Goal: Check status: Check status

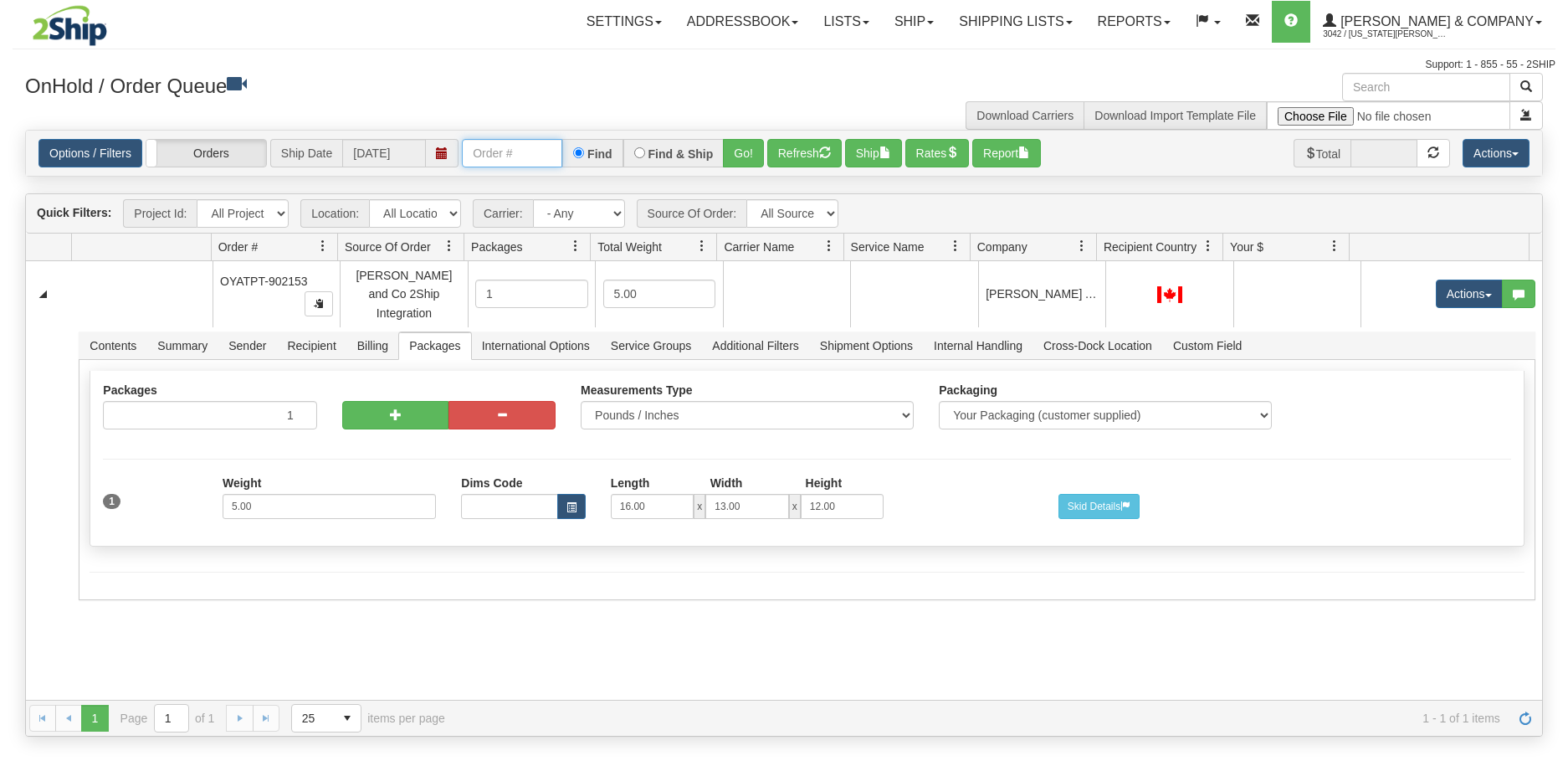
click at [505, 151] on input "text" at bounding box center [511, 153] width 100 height 29
click at [740, 161] on button "Go!" at bounding box center [743, 153] width 41 height 29
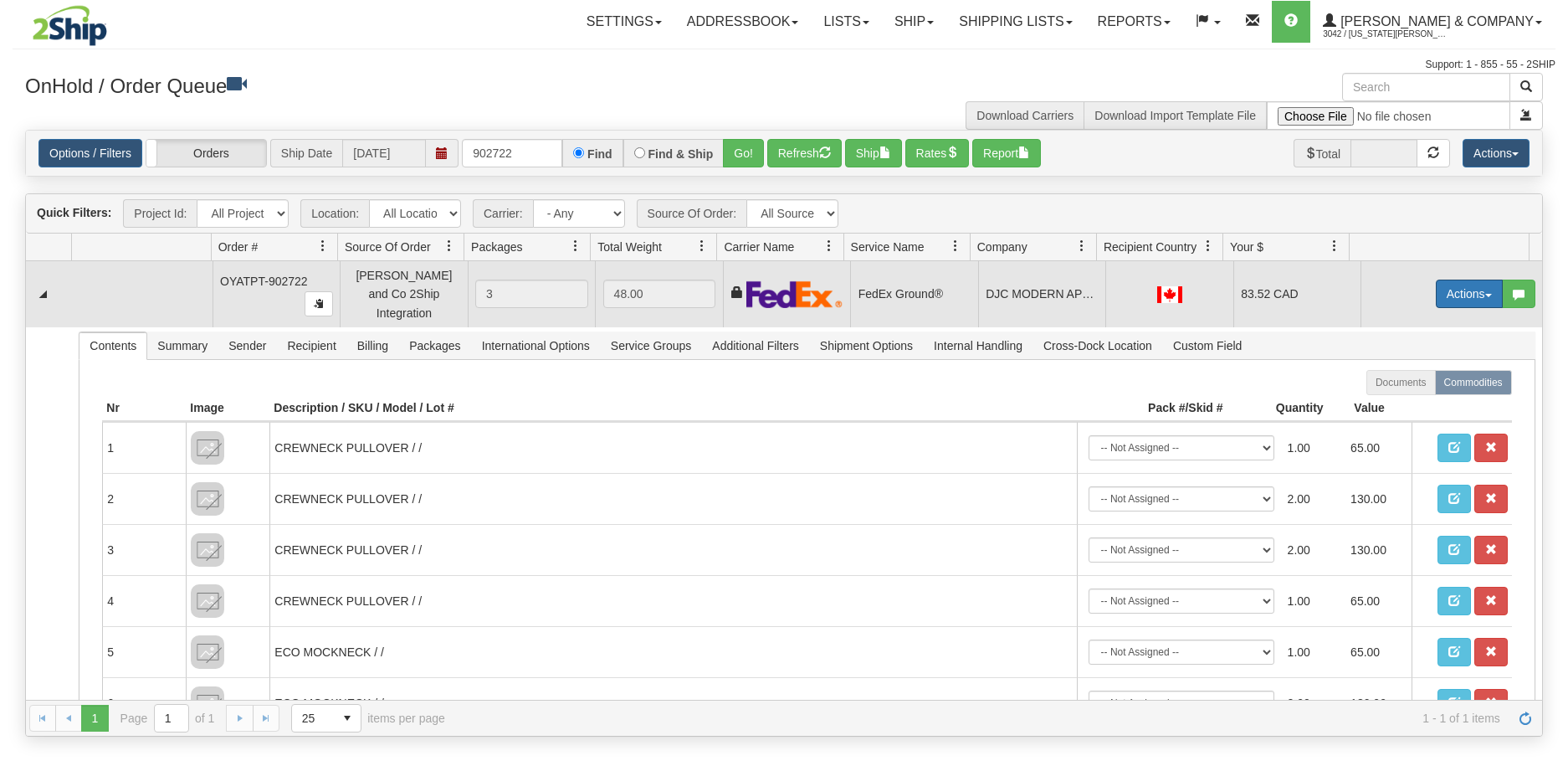
click at [1466, 291] on button "Actions" at bounding box center [1470, 293] width 67 height 29
click at [1414, 343] on span "Refresh Rates" at bounding box center [1427, 348] width 86 height 14
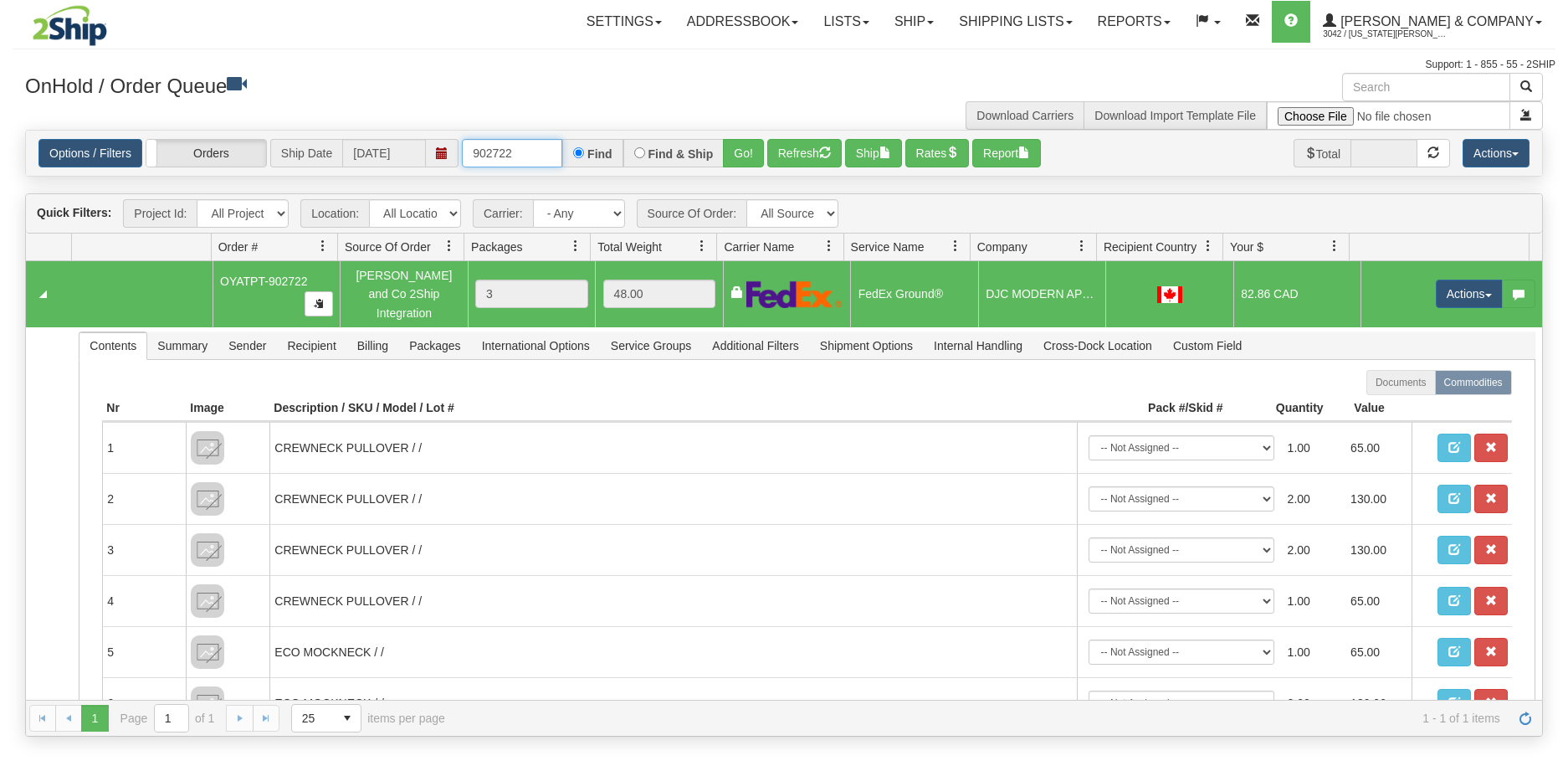
drag, startPoint x: 531, startPoint y: 153, endPoint x: 509, endPoint y: 154, distance: 22.0
click at [509, 154] on input "902722" at bounding box center [511, 153] width 100 height 29
click at [549, 149] on input "902722" at bounding box center [511, 153] width 100 height 29
type input "902723"
click at [745, 149] on button "Go!" at bounding box center [743, 153] width 41 height 29
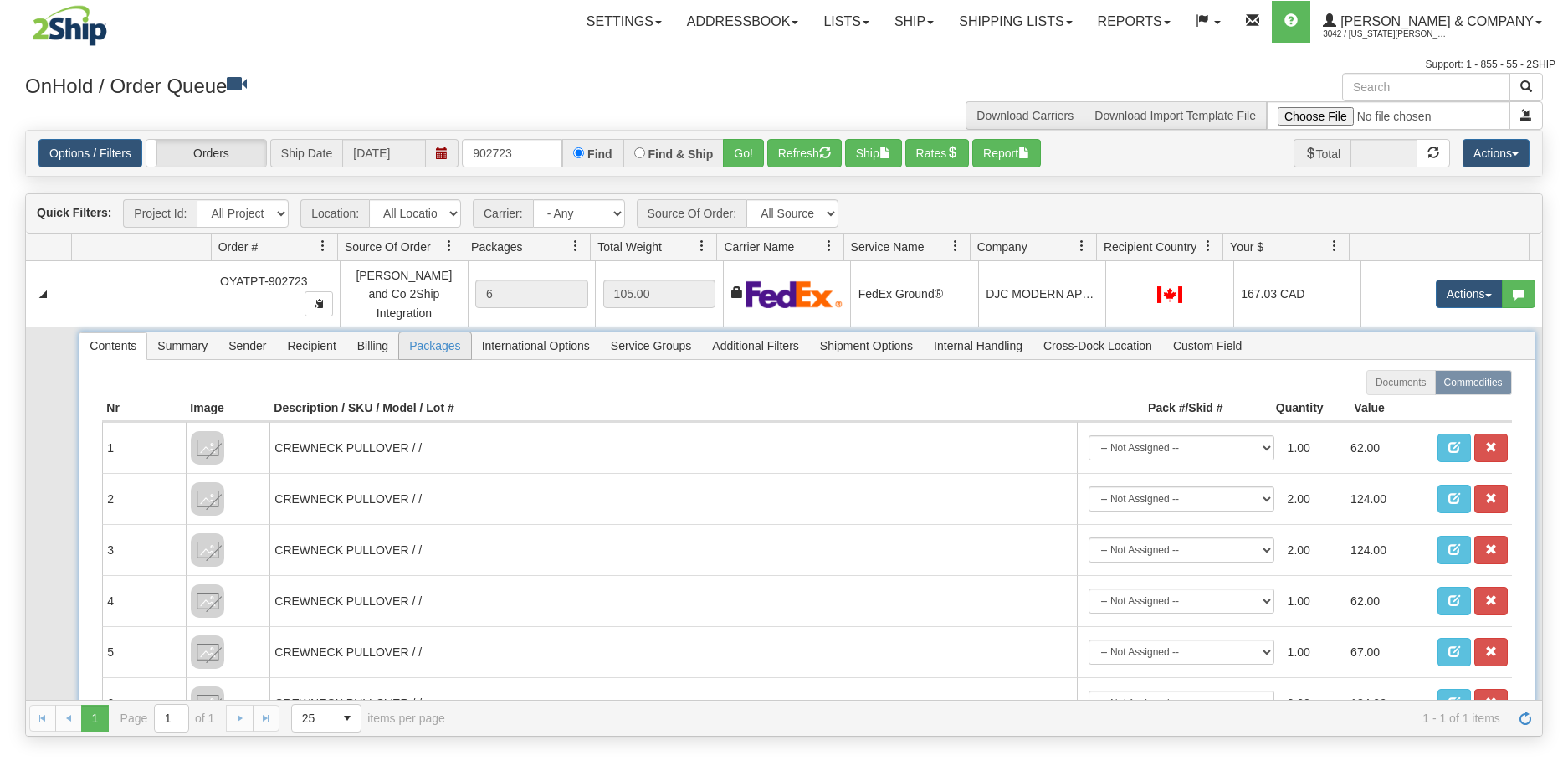
click at [436, 341] on span "Packages" at bounding box center [435, 345] width 71 height 27
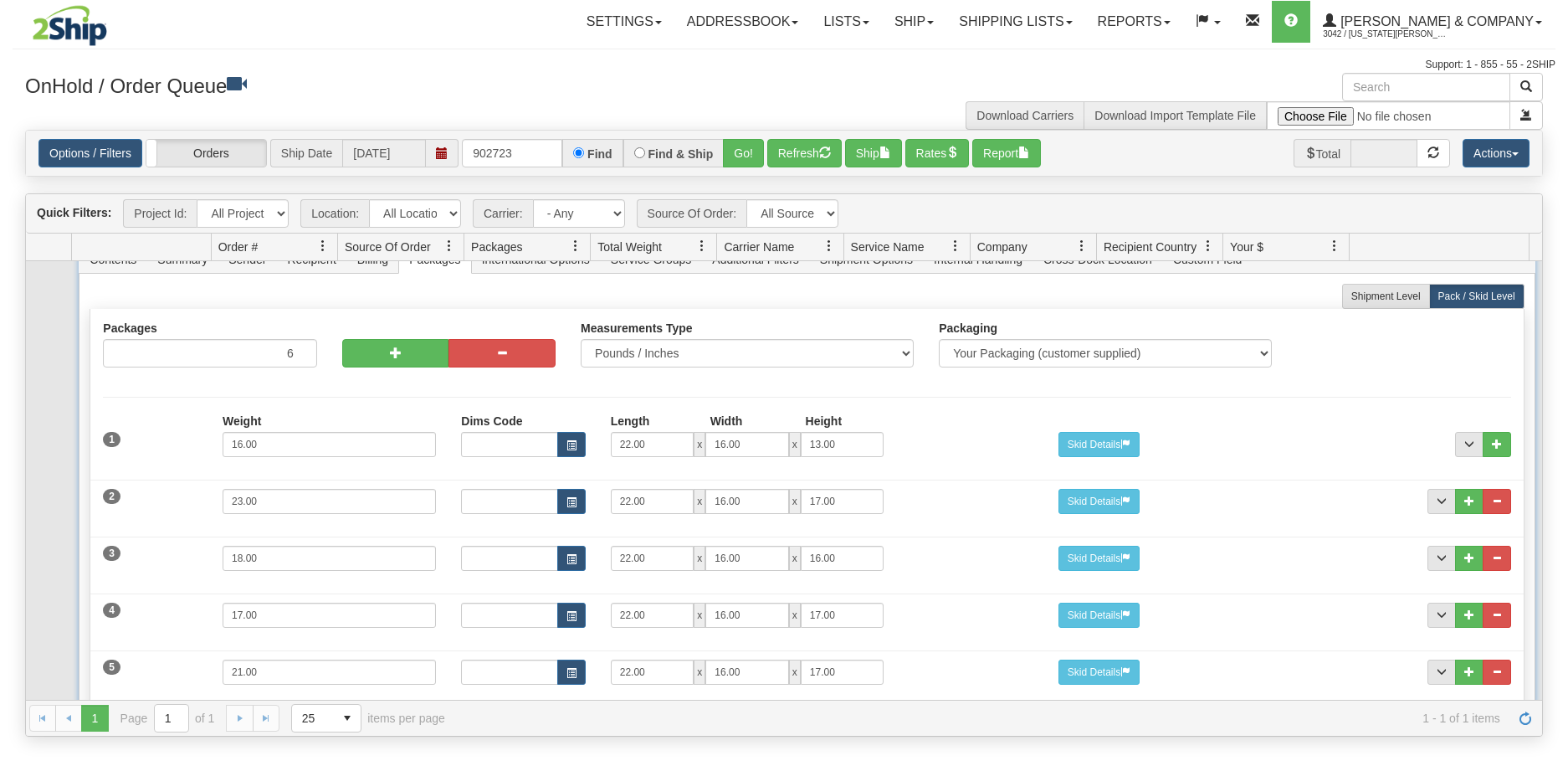
scroll to position [167, 0]
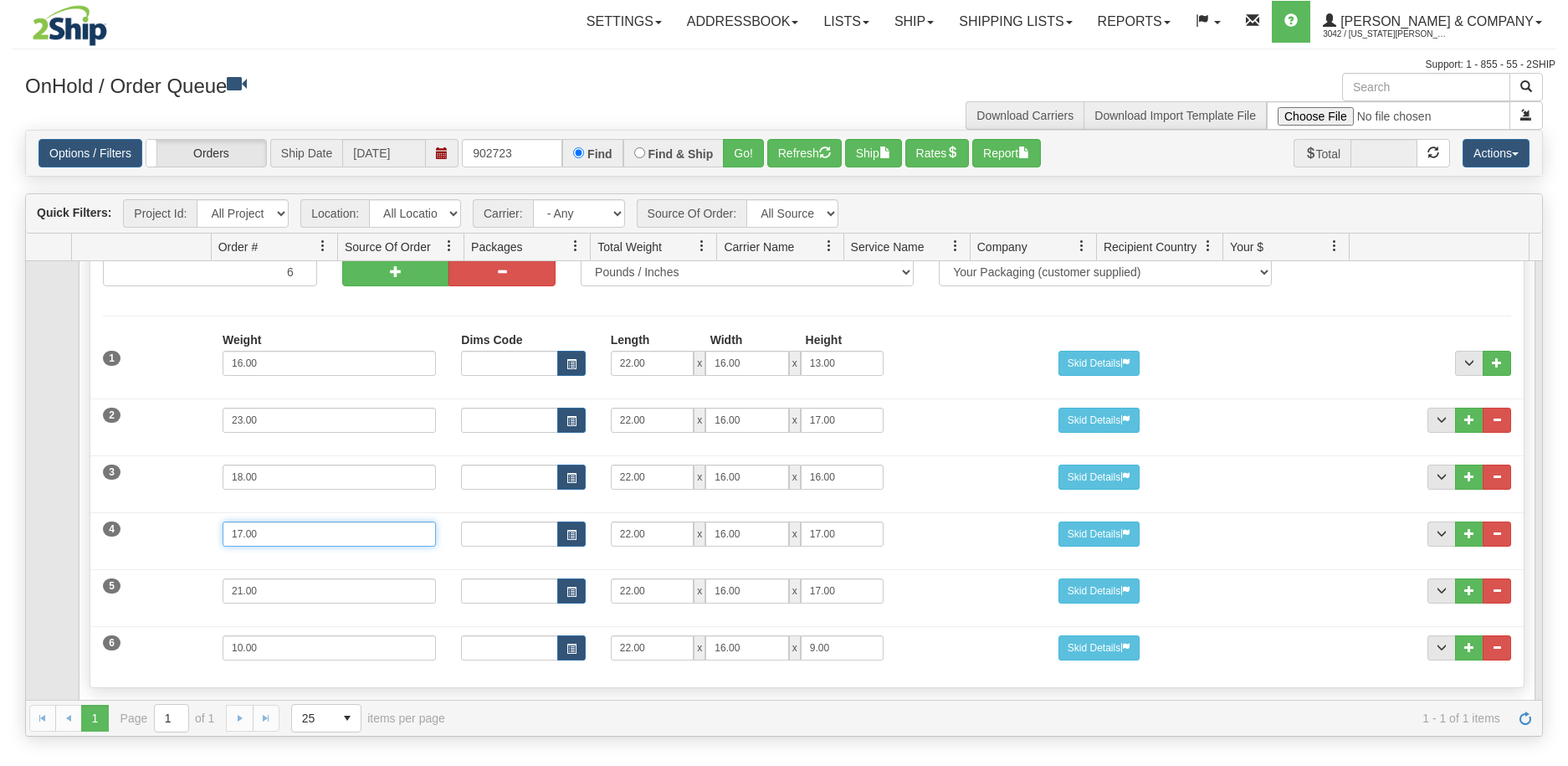
drag, startPoint x: 295, startPoint y: 528, endPoint x: 196, endPoint y: 532, distance: 99.1
click at [196, 532] on div "4 Weight 17.00 Dims Code Length Width Height 22.00 x 16.00 x" at bounding box center [807, 531] width 1433 height 56
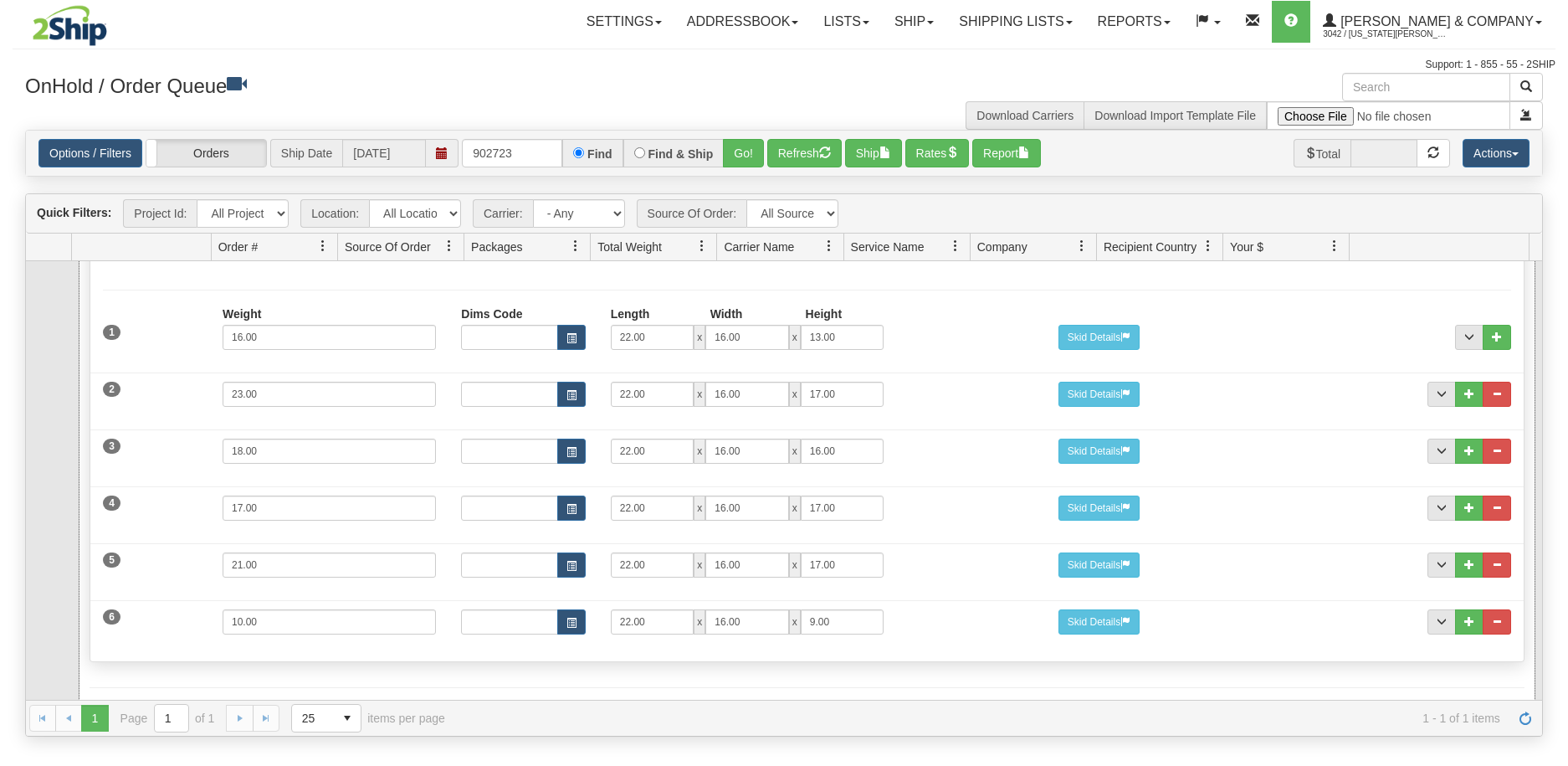
scroll to position [214, 0]
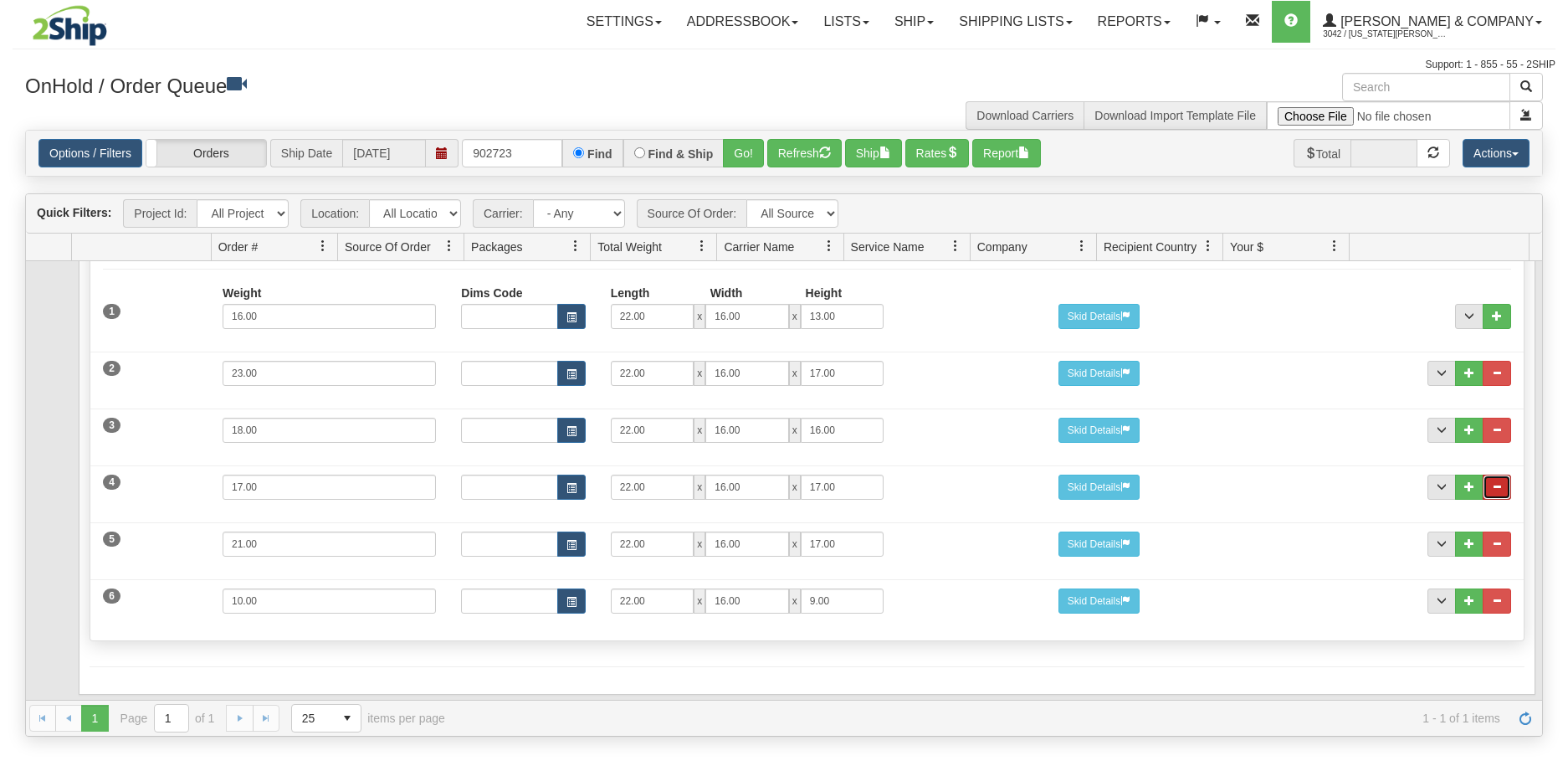
click at [1490, 475] on button "..." at bounding box center [1497, 487] width 29 height 25
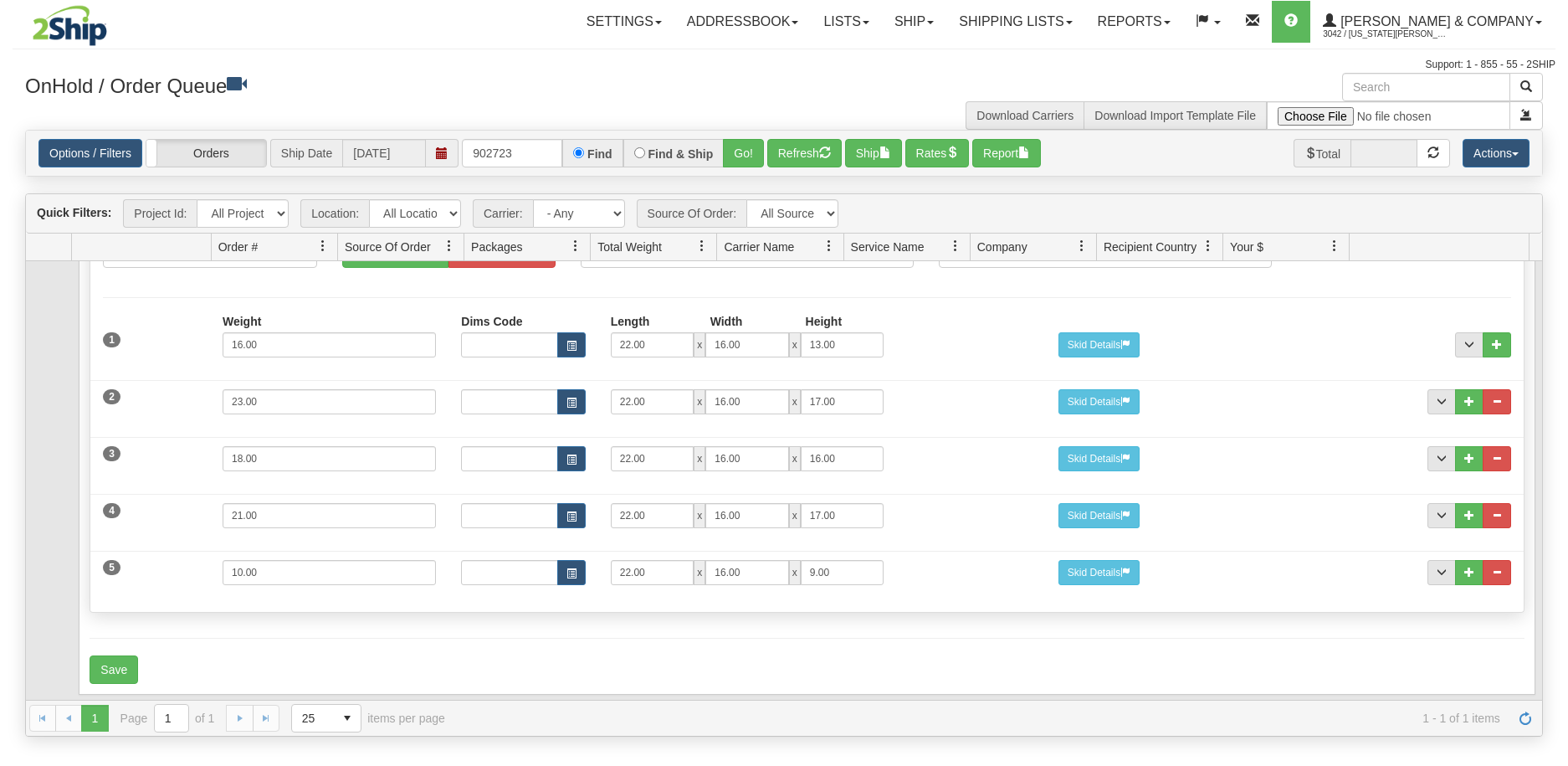
scroll to position [185, 0]
click at [1493, 509] on span "..." at bounding box center [1498, 514] width 10 height 10
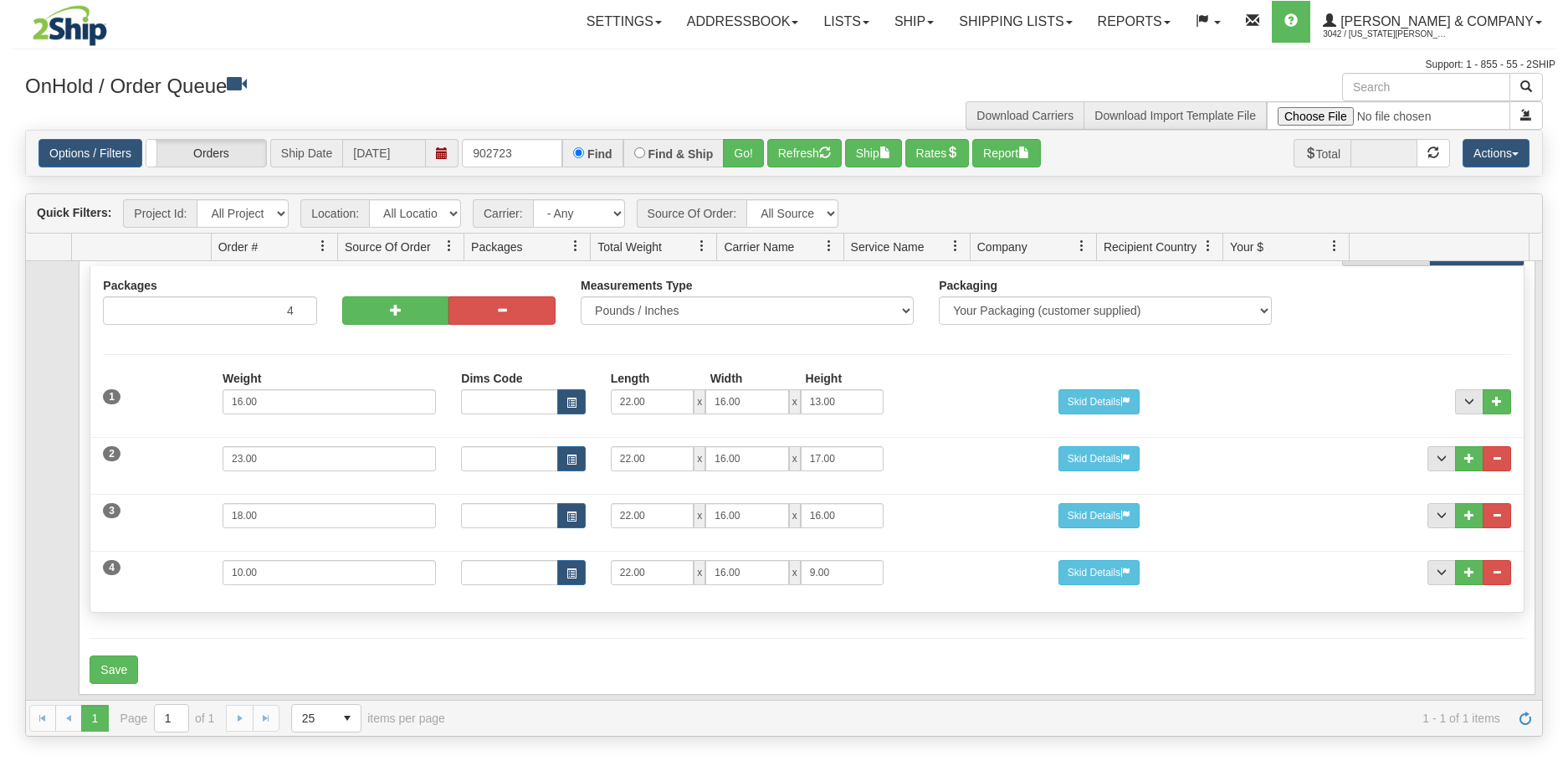
scroll to position [129, 0]
click at [1493, 567] on span "..." at bounding box center [1498, 572] width 10 height 10
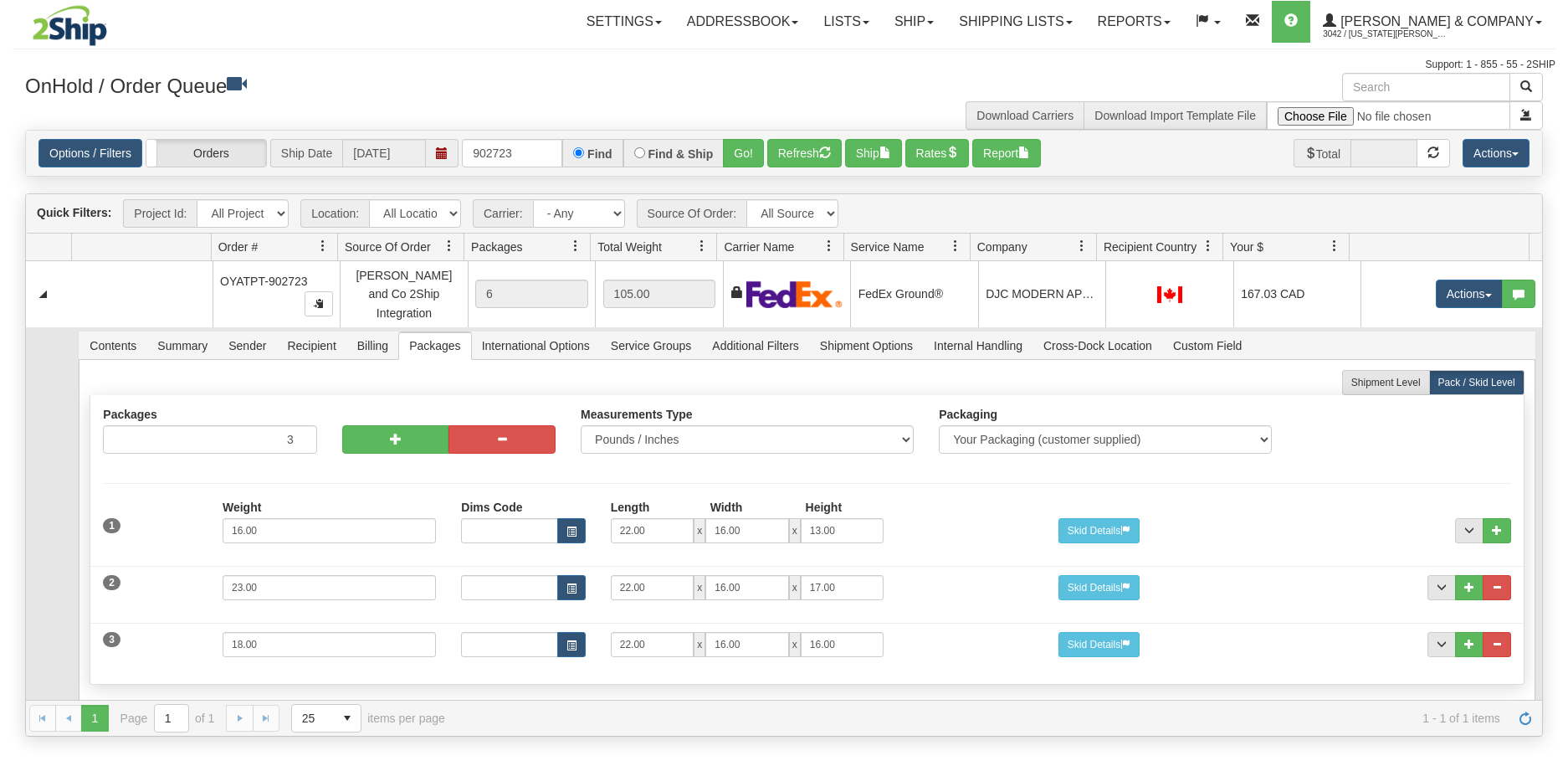
scroll to position [72, 0]
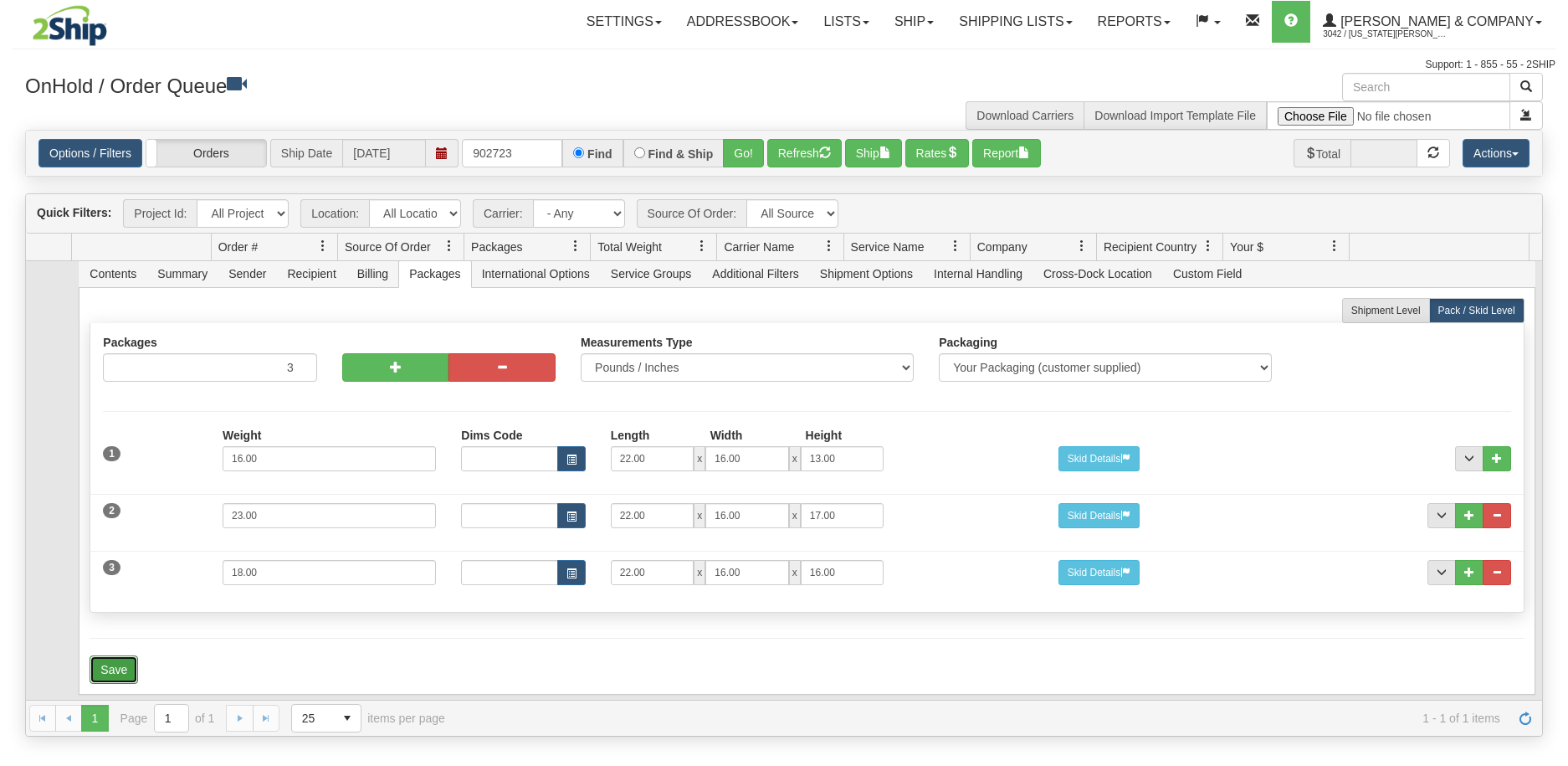
click at [105, 655] on button "Save" at bounding box center [113, 669] width 49 height 29
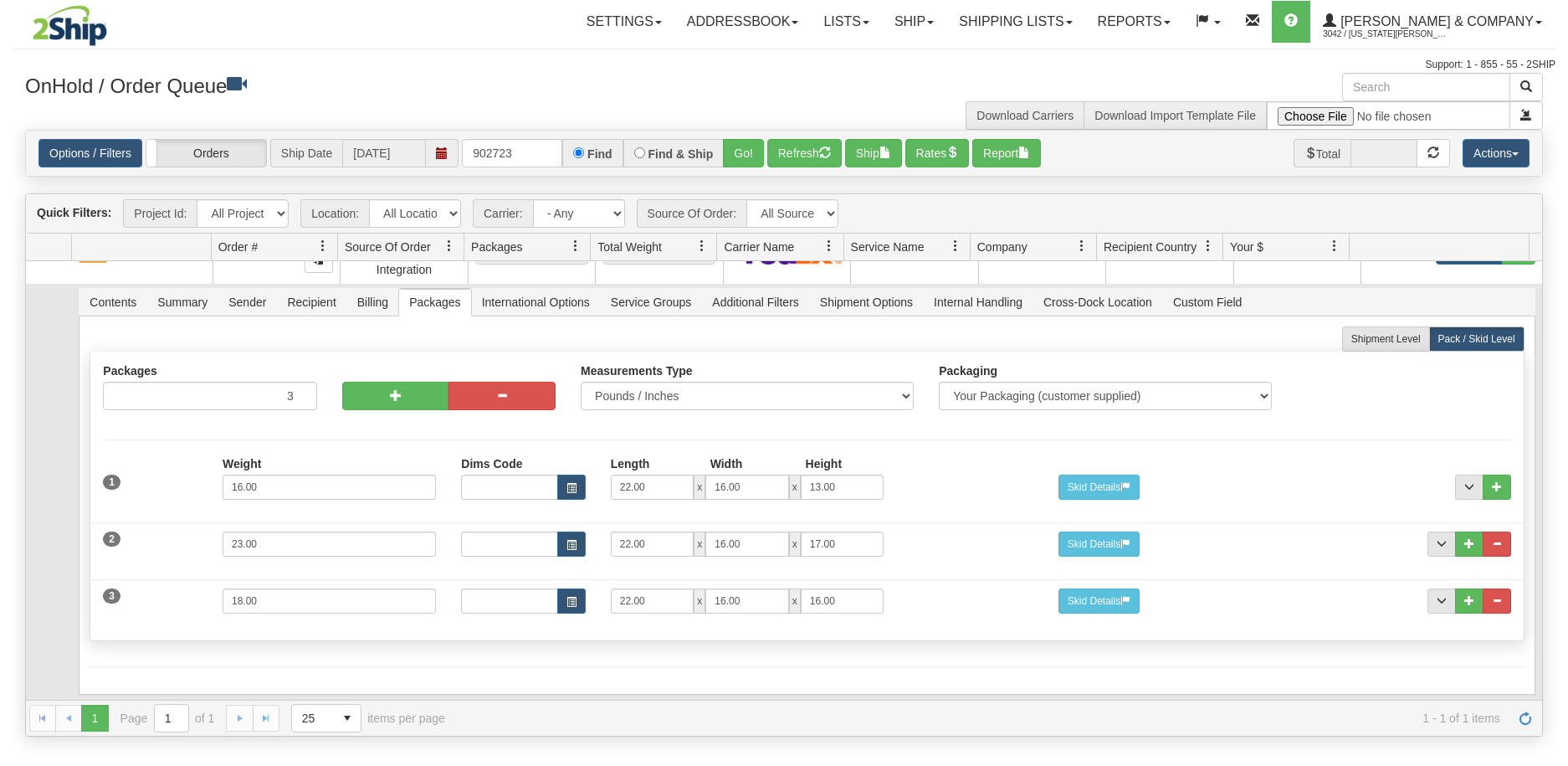
scroll to position [0, 0]
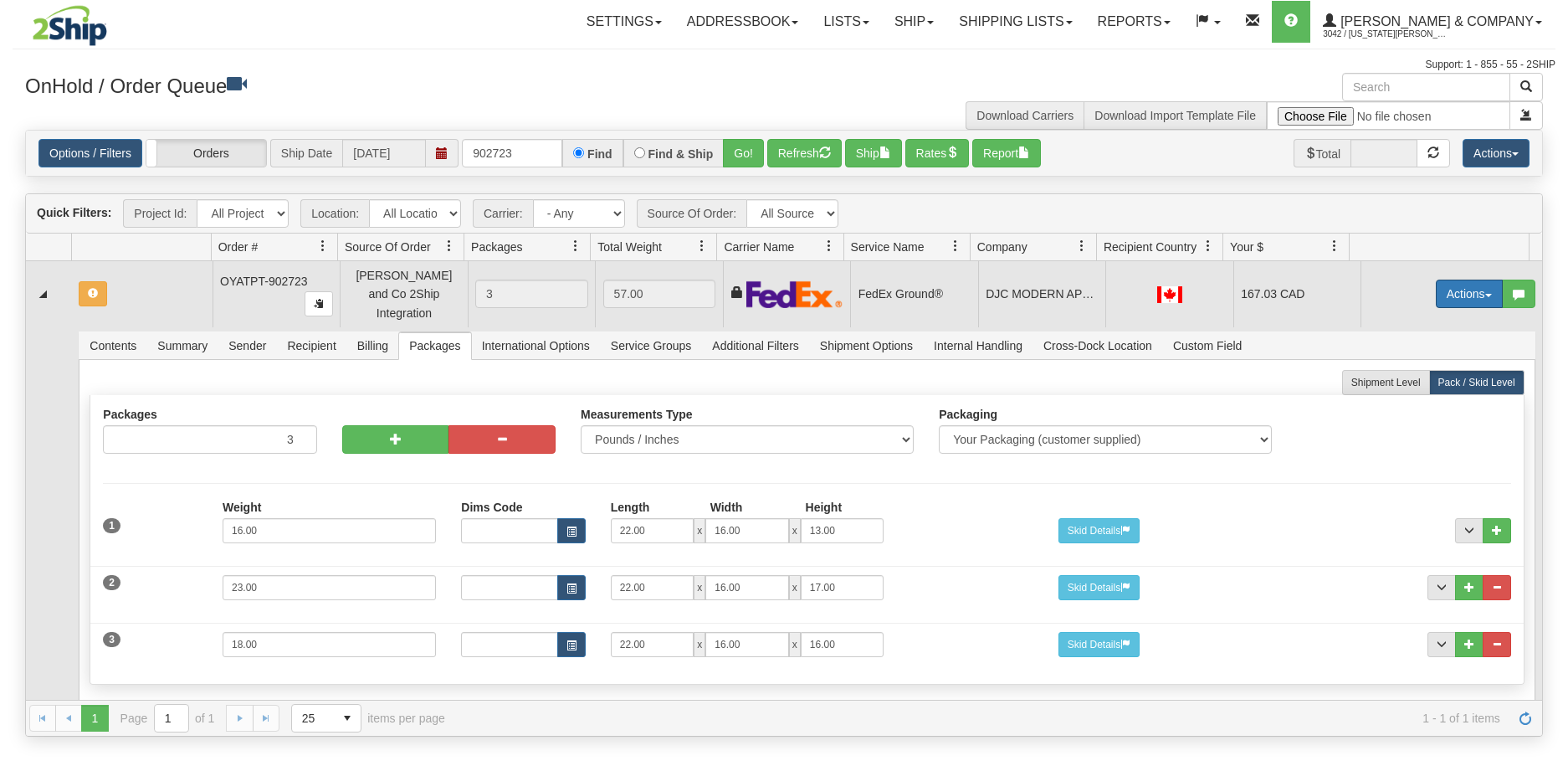
click at [1464, 283] on button "Actions" at bounding box center [1470, 293] width 67 height 29
click at [1409, 342] on span "Refresh Rates" at bounding box center [1427, 348] width 86 height 14
